Goal: Navigation & Orientation: Find specific page/section

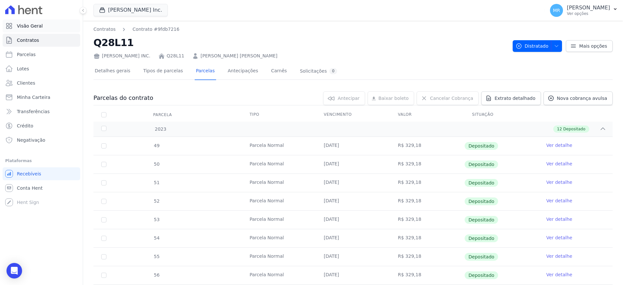
click at [37, 19] on link "Visão Geral" at bounding box center [42, 25] width 78 height 13
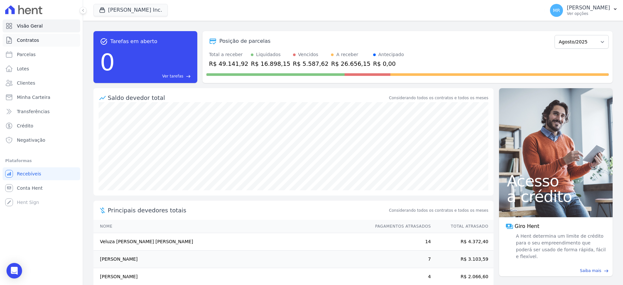
click at [48, 42] on link "Contratos" at bounding box center [42, 40] width 78 height 13
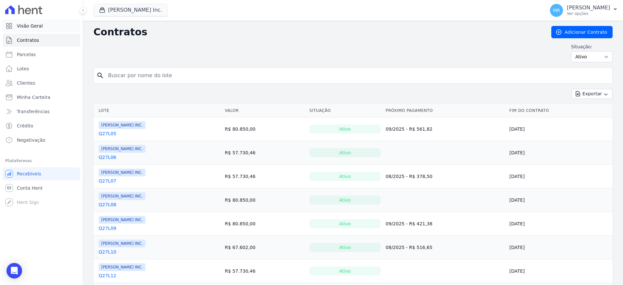
click at [29, 28] on span "Visão Geral" at bounding box center [30, 26] width 26 height 6
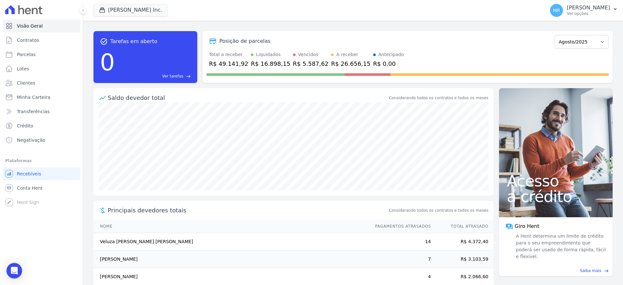
click at [471, 65] on div "Total a receber R$ 49.141,92 Liquidados R$ 16.898,15 Vencidos R$ 5.587,62 A rec…" at bounding box center [407, 59] width 402 height 17
click at [185, 74] on link "Ver tarefas east" at bounding box center [153, 76] width 73 height 6
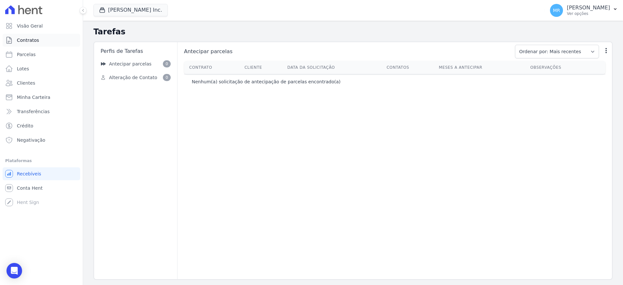
click at [29, 40] on span "Contratos" at bounding box center [28, 40] width 22 height 6
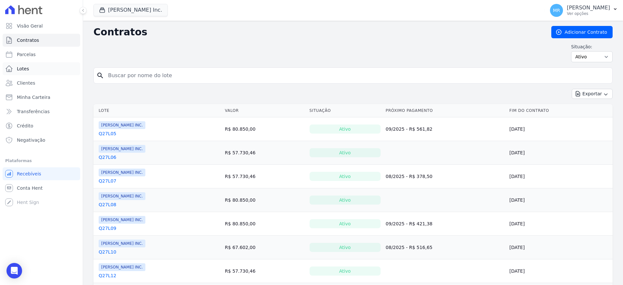
click at [32, 70] on link "Lotes" at bounding box center [42, 68] width 78 height 13
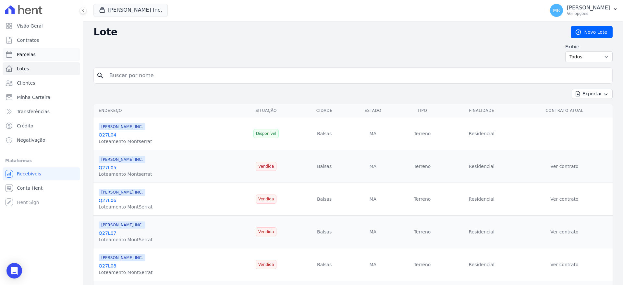
click at [31, 57] on span "Parcelas" at bounding box center [26, 54] width 19 height 6
select select
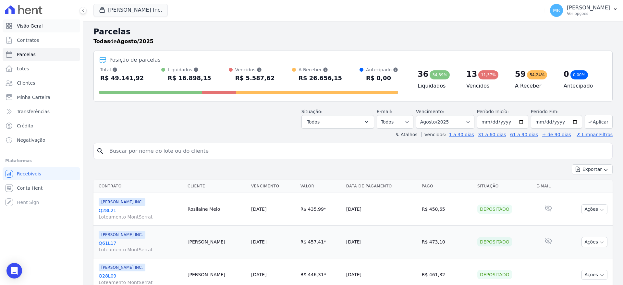
click at [36, 27] on span "Visão Geral" at bounding box center [30, 26] width 26 height 6
